Goal: Book appointment/travel/reservation

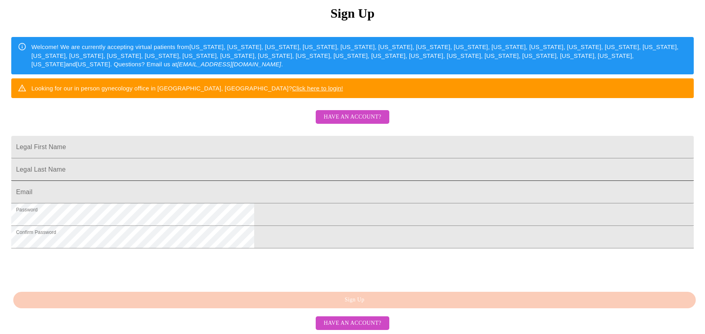
scroll to position [127, 0]
click at [309, 148] on input "Legal First Name" at bounding box center [352, 147] width 683 height 23
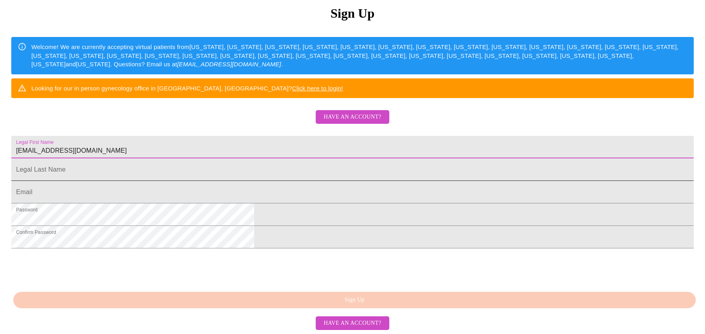
click at [293, 158] on input "Legal First Name" at bounding box center [352, 147] width 683 height 23
click at [309, 153] on input "[EMAIL_ADDRESS][DOMAIN_NAME]" at bounding box center [352, 147] width 683 height 23
drag, startPoint x: 315, startPoint y: 149, endPoint x: 212, endPoint y: 156, distance: 104.1
click at [212, 156] on div "MyMenopauseRx Sign Up Welcome! We are currently accepting virtual patients from…" at bounding box center [352, 99] width 699 height 401
type input "a"
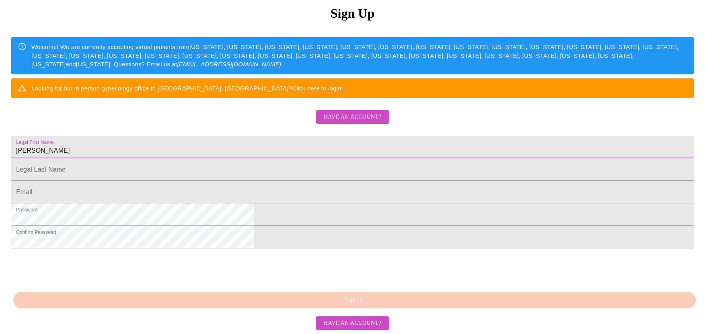
type input "[PERSON_NAME]"
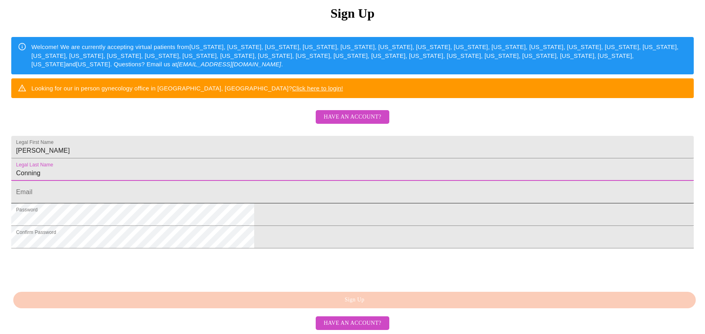
type input "Conning"
click at [249, 204] on input "Legal First Name" at bounding box center [352, 192] width 683 height 23
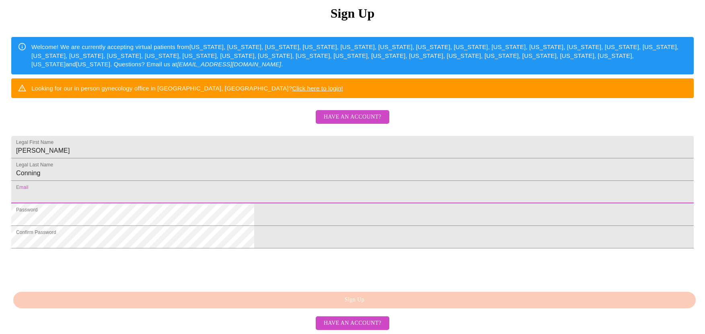
type input "[EMAIL_ADDRESS][DOMAIN_NAME]"
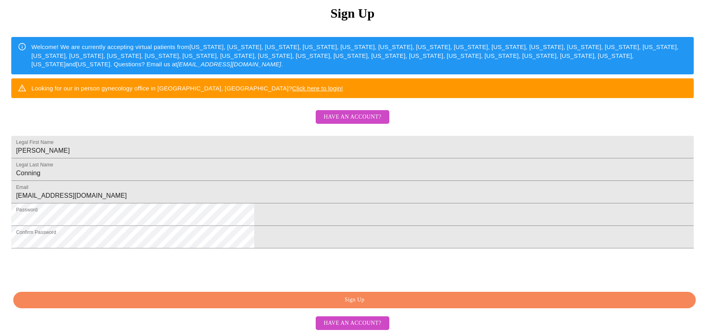
click at [348, 112] on span "Have an account?" at bounding box center [353, 117] width 58 height 10
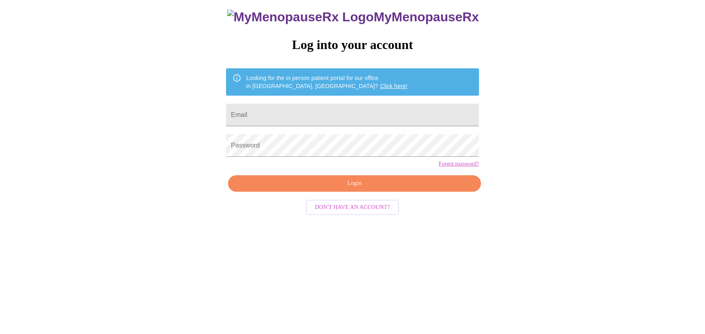
scroll to position [8, 0]
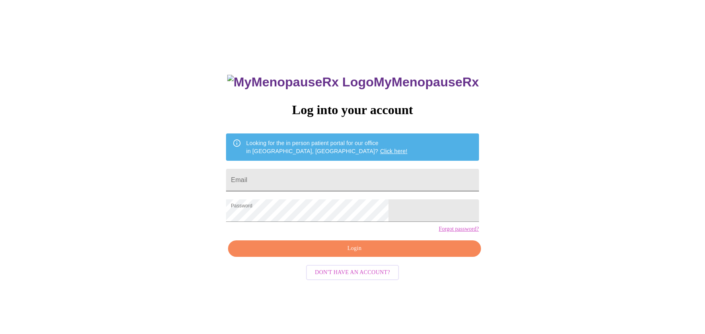
click at [322, 181] on input "Email" at bounding box center [352, 180] width 253 height 23
type input "[EMAIL_ADDRESS][DOMAIN_NAME]"
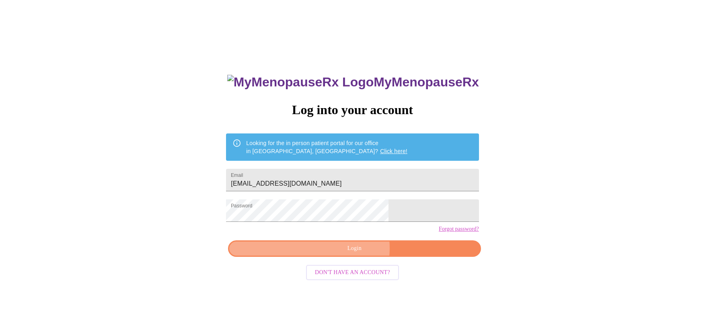
click at [353, 254] on span "Login" at bounding box center [354, 249] width 234 height 10
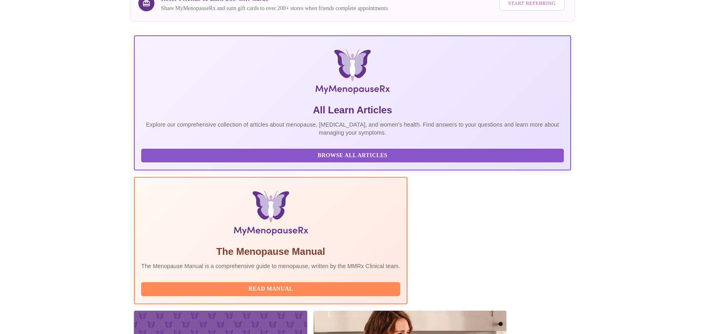
scroll to position [106, 0]
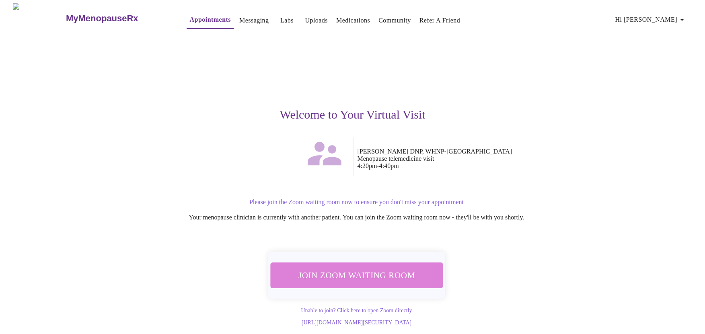
click at [368, 271] on span "Join Zoom Waiting Room" at bounding box center [357, 275] width 152 height 15
